Goal: Transaction & Acquisition: Purchase product/service

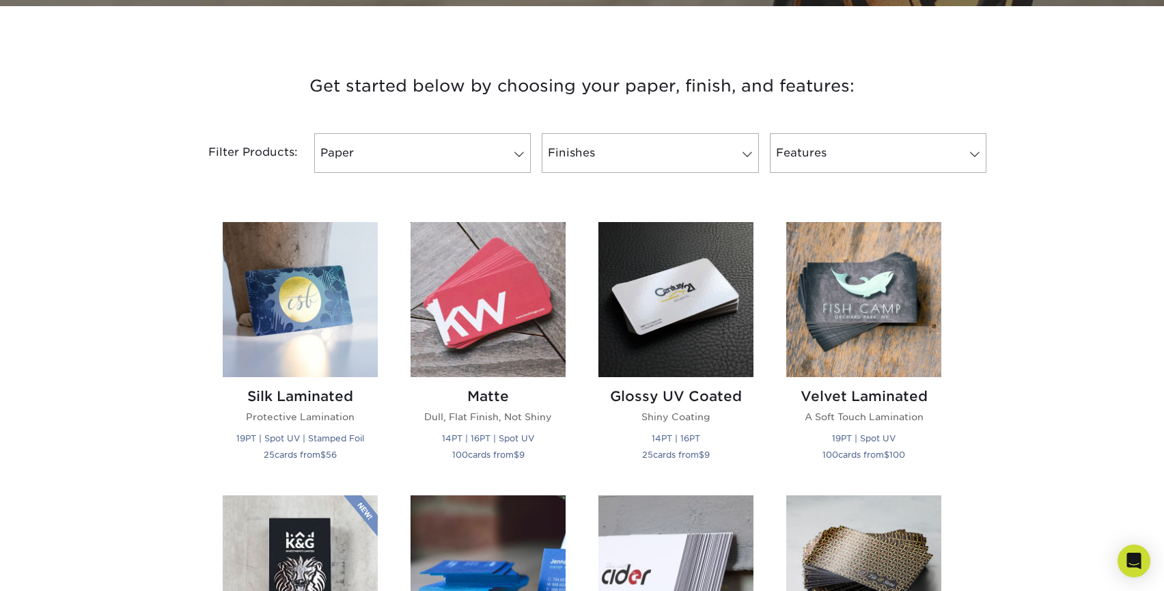
scroll to position [463, 0]
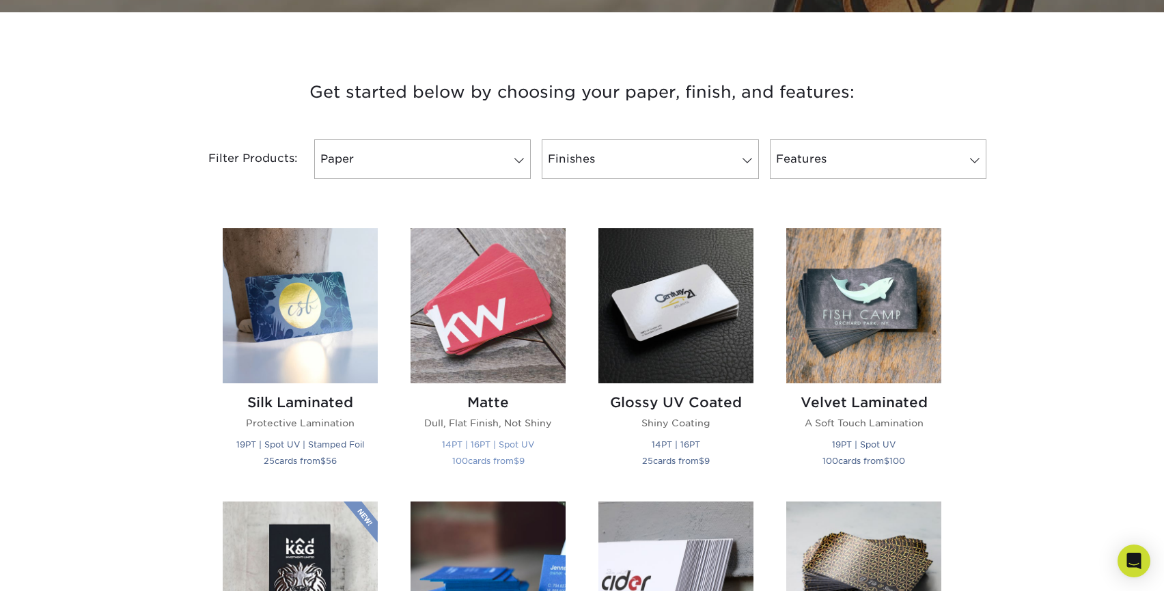
click at [492, 399] on h2 "Matte" at bounding box center [488, 402] width 155 height 16
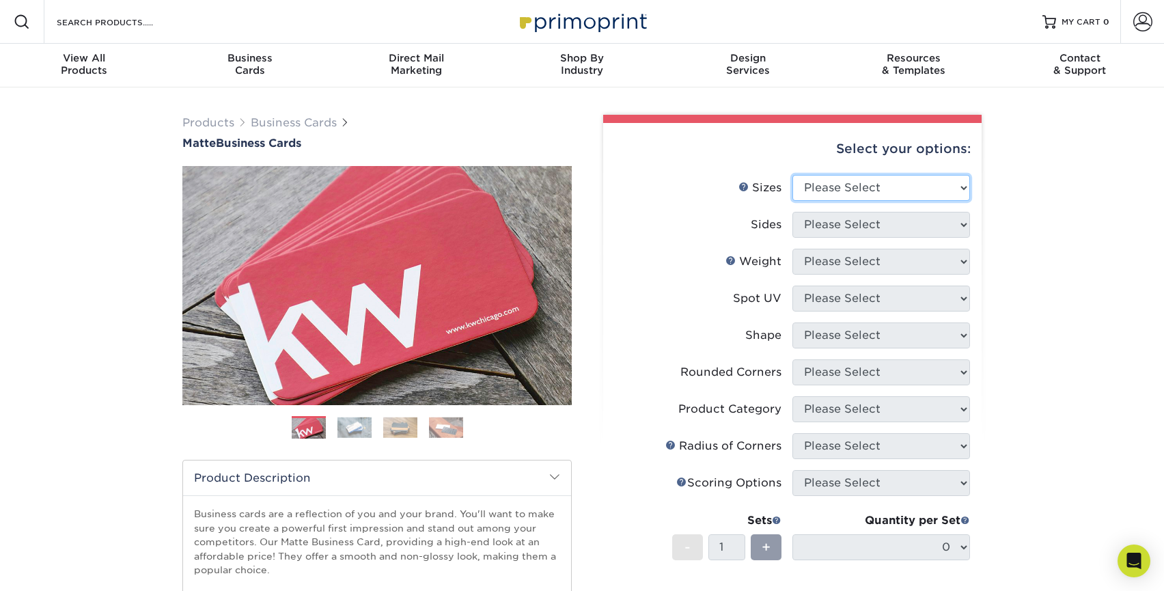
select select "2.00x3.50"
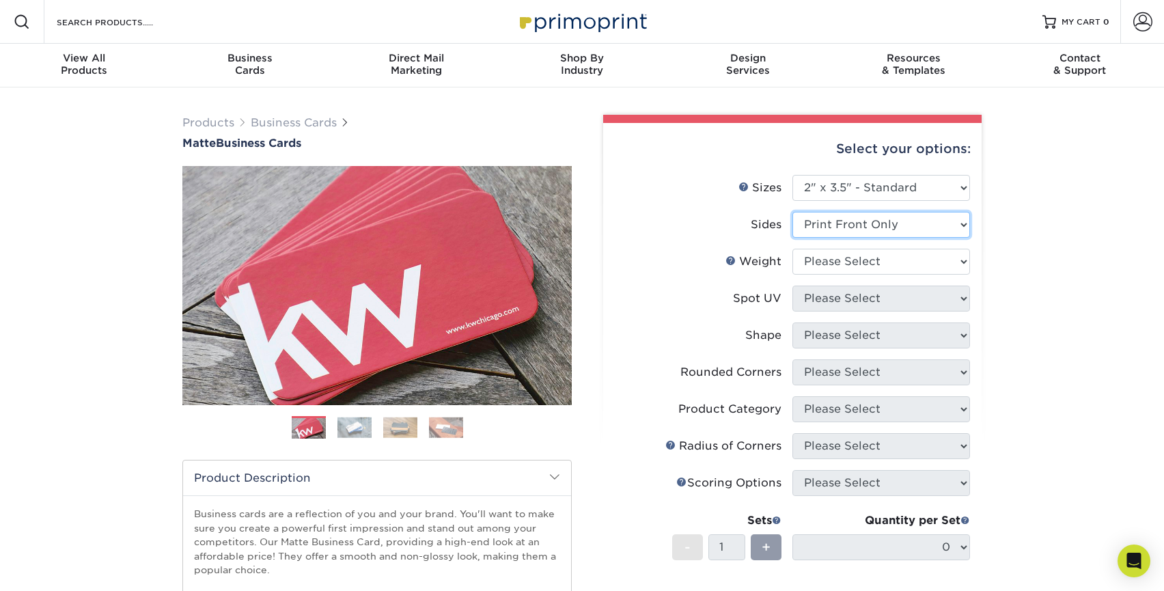
select select "13abbda7-1d64-4f25-8bb2-c179b224825d"
select select "16PT"
